Goal: Information Seeking & Learning: Learn about a topic

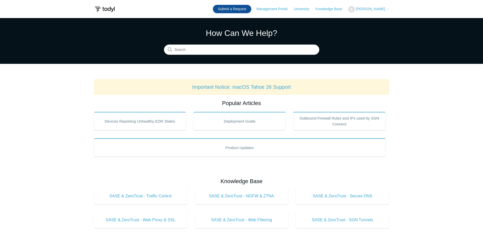
click at [240, 9] on link "Submit a Request" at bounding box center [232, 9] width 38 height 8
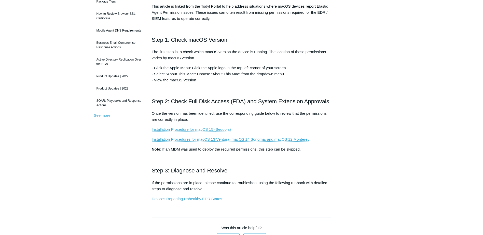
scroll to position [153, 0]
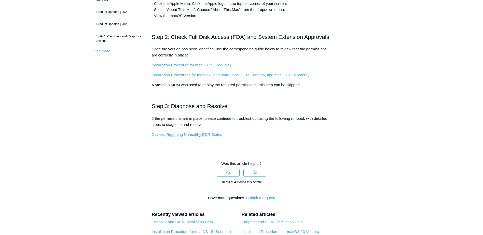
click at [429, 139] on main "Todyl Support Center FAQs and Other General FAQs Articles in this section Produ…" at bounding box center [241, 94] width 483 height 458
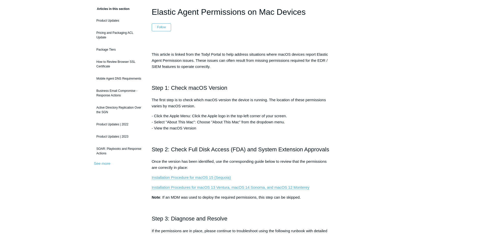
scroll to position [127, 0]
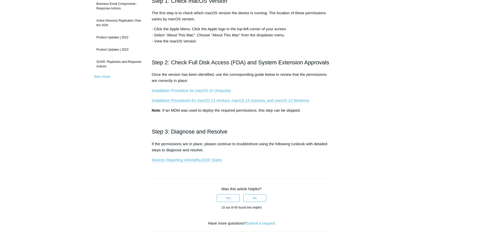
click at [209, 91] on link "Installation Procedure for macOS 15 (Sequoia)" at bounding box center [191, 90] width 79 height 5
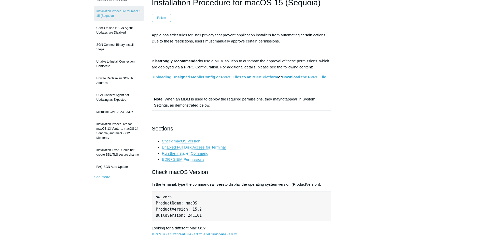
scroll to position [51, 0]
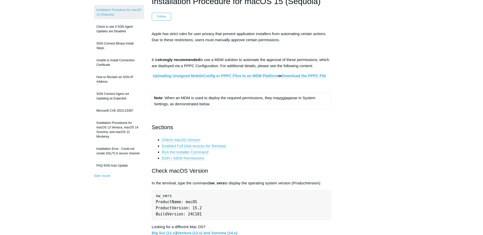
click at [196, 159] on link "EDR / SIEM Permissions" at bounding box center [183, 158] width 43 height 5
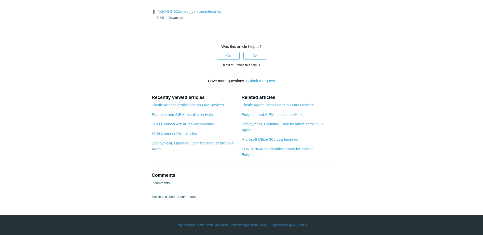
scroll to position [1790, 0]
click at [192, 107] on link "Elastic Agent Permissions on Mac Devices" at bounding box center [188, 105] width 72 height 4
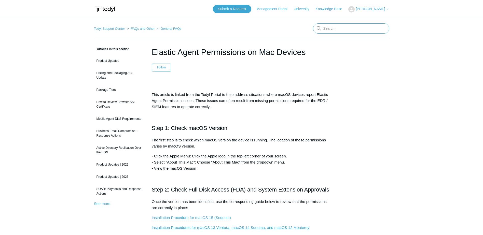
click at [332, 29] on input "Search" at bounding box center [351, 28] width 76 height 10
type input "elastic agent not installed on Mac"
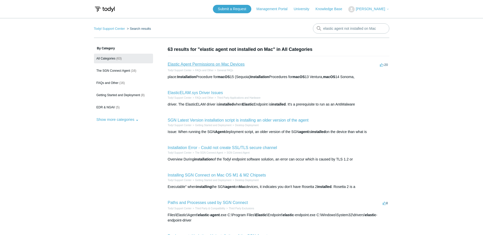
click at [214, 63] on link "Elastic Agent Permissions on Mac Devices" at bounding box center [206, 64] width 77 height 4
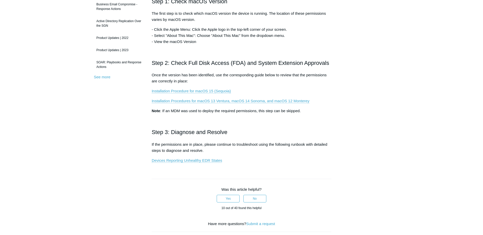
scroll to position [127, 0]
click at [64, 110] on main "Todyl Support Center FAQs and Other General FAQs Articles in this section Produ…" at bounding box center [241, 120] width 483 height 458
